Goal: Task Accomplishment & Management: Complete application form

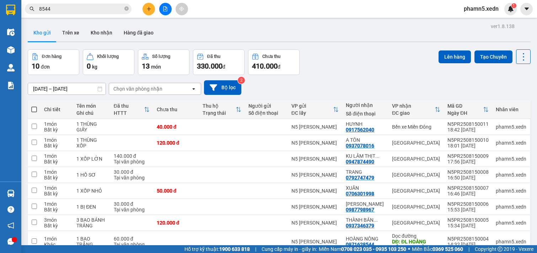
click at [87, 12] on input "8544" at bounding box center [81, 9] width 84 height 8
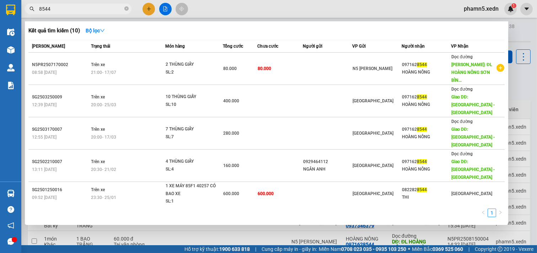
click at [152, 9] on div at bounding box center [268, 126] width 537 height 253
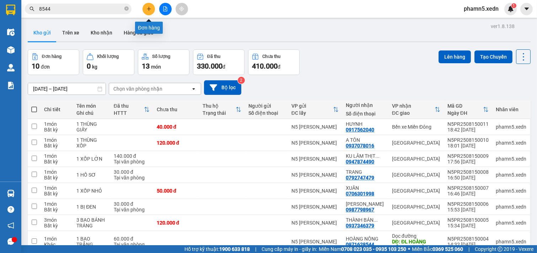
click at [152, 9] on button at bounding box center [149, 9] width 12 height 12
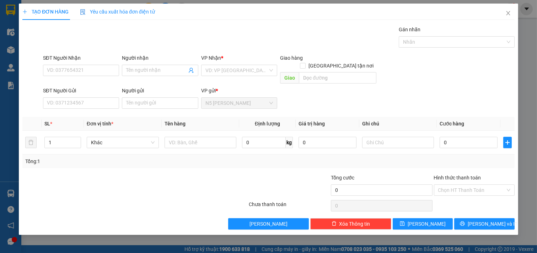
click at [60, 76] on div "SĐT Người Nhận VD: 0377654321" at bounding box center [81, 66] width 76 height 25
click at [88, 73] on input "SĐT Người Nhận" at bounding box center [81, 70] width 76 height 11
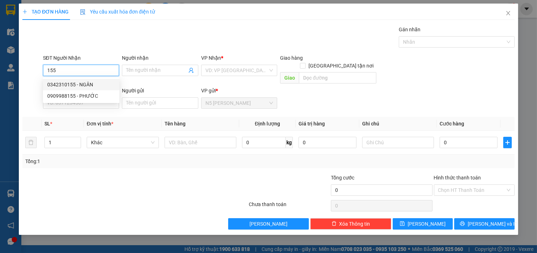
click at [70, 82] on div "0342310155 - NGÂN" at bounding box center [81, 85] width 68 height 8
type input "0342310155"
type input "NGÂN"
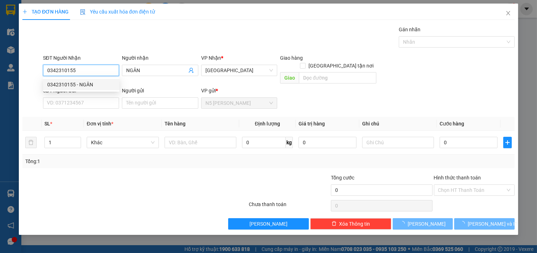
type input "50.000"
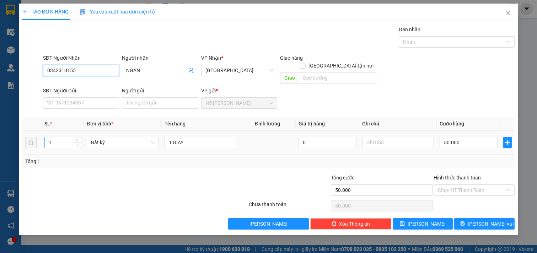
type input "0342310155"
click at [60, 137] on input "1" at bounding box center [63, 142] width 36 height 11
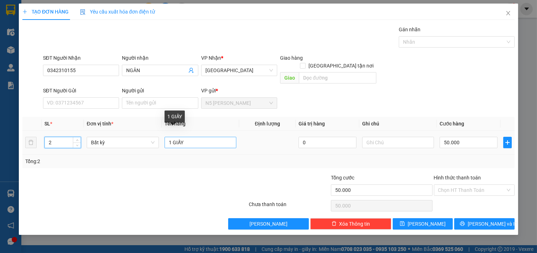
type input "2"
click at [170, 137] on input "1 GIẤY" at bounding box center [201, 142] width 72 height 11
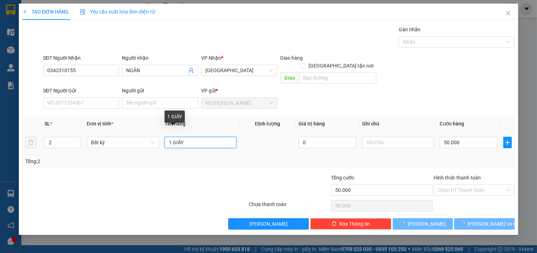
type input "GIẤY"
type input "0"
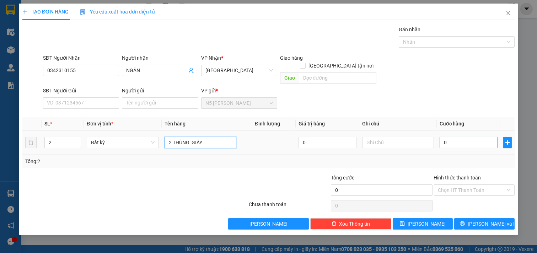
type input "2 THÙNG GIẤY"
click at [478, 137] on input "0" at bounding box center [469, 142] width 58 height 11
type input "80"
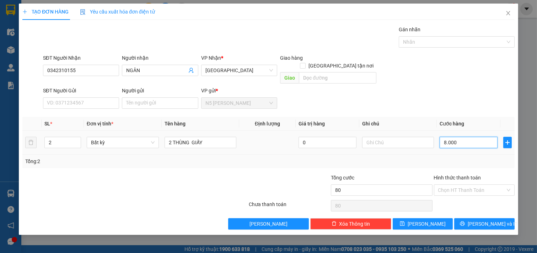
type input "80.000"
click at [469, 185] on input "Hình thức thanh toán" at bounding box center [472, 190] width 68 height 11
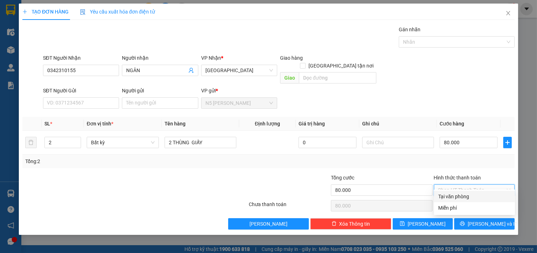
click at [460, 196] on div "Tại văn phòng" at bounding box center [474, 197] width 73 height 8
type input "0"
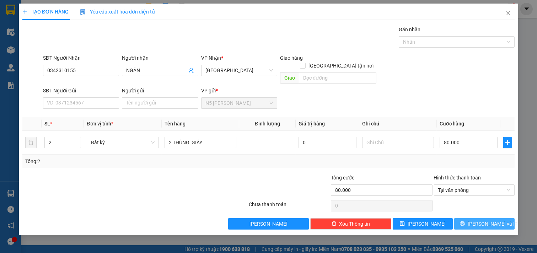
click at [465, 221] on icon "printer" at bounding box center [462, 223] width 5 height 5
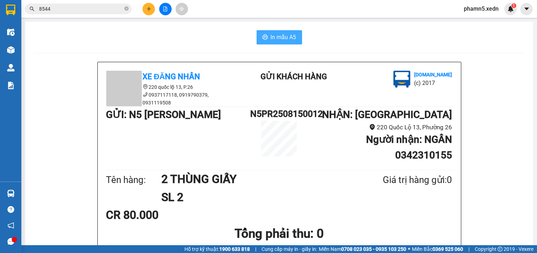
click at [288, 38] on span "In mẫu A5" at bounding box center [284, 37] width 26 height 9
